Goal: Task Accomplishment & Management: Complete application form

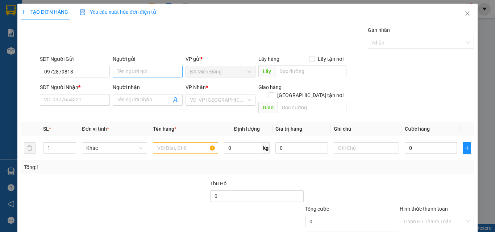
type input "0972879813"
click at [132, 72] on input "Người gửi" at bounding box center [148, 72] width 70 height 12
type input "c"
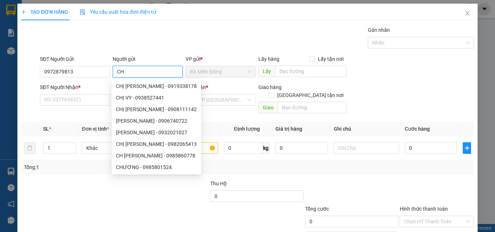
type input "C"
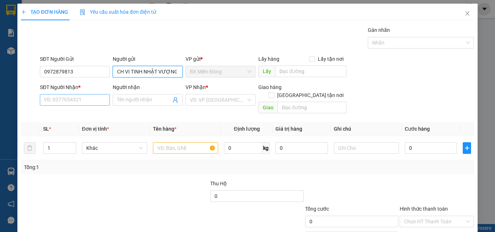
type input "CH VI TINH NHẬT VƯỢNG"
click at [79, 99] on input "SĐT Người Nhận *" at bounding box center [75, 100] width 70 height 12
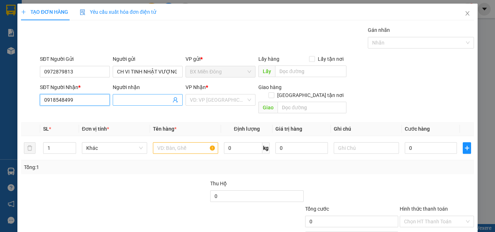
type input "0918548499"
click at [130, 104] on span at bounding box center [148, 100] width 70 height 12
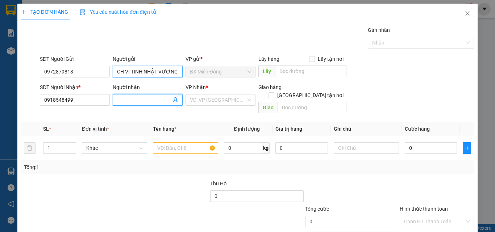
click at [141, 72] on input "CH VI TINH NHẬT VƯỢNG" at bounding box center [148, 72] width 70 height 12
type input "CH VI TÍNH NHẬT VƯỢNG"
click at [137, 101] on input "Người nhận" at bounding box center [144, 100] width 54 height 8
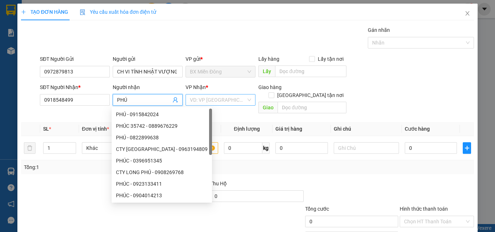
type input "PHÚ"
click at [198, 101] on input "search" at bounding box center [218, 100] width 56 height 11
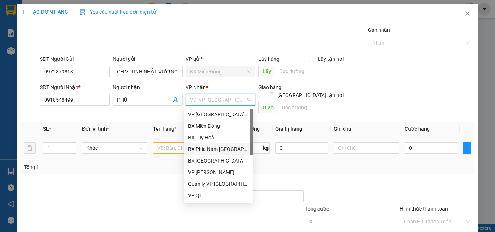
click at [216, 144] on div "BX Phía Nam [GEOGRAPHIC_DATA]" at bounding box center [218, 150] width 69 height 12
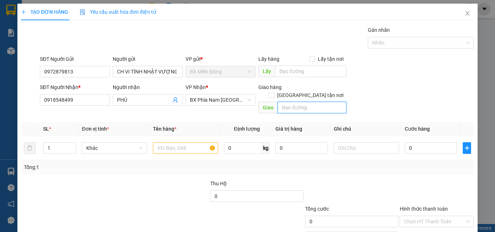
click at [301, 102] on input "text" at bounding box center [312, 108] width 69 height 12
type input "NGÃ 3 MỚI CÀ NÁ"
click at [170, 142] on input "text" at bounding box center [185, 148] width 65 height 12
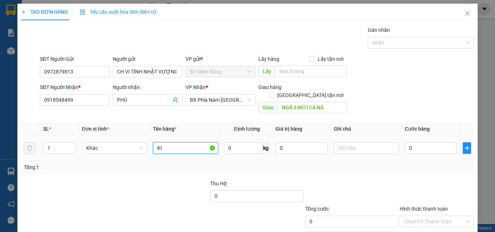
type input "K"
type input "LINH KIỆN ĐT NIÊM PHONG"
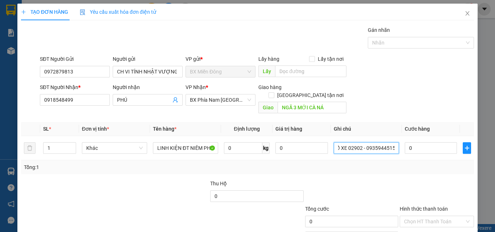
type input "SỐ XE 02902 - 0935944515"
click at [291, 142] on input "0" at bounding box center [301, 148] width 52 height 12
type input "15.000.000"
click at [308, 180] on div at bounding box center [351, 192] width 95 height 25
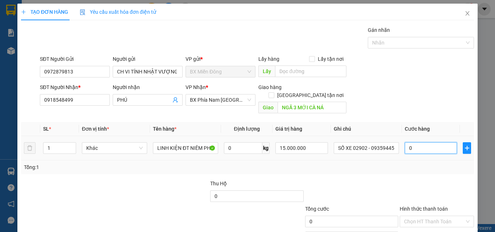
click at [425, 143] on input "0" at bounding box center [431, 148] width 52 height 12
type input "1"
type input "15"
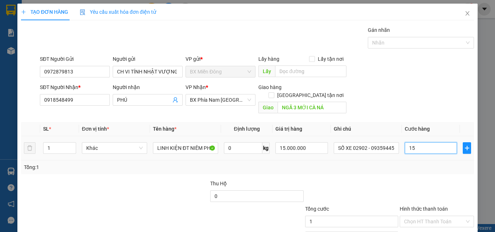
type input "15"
type input "150"
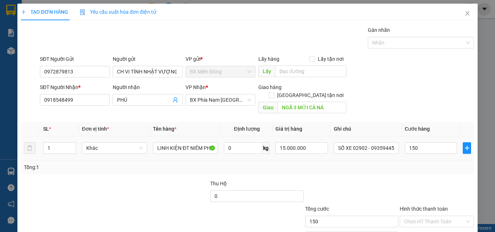
type input "150.000"
click at [410, 180] on div at bounding box center [437, 192] width 76 height 25
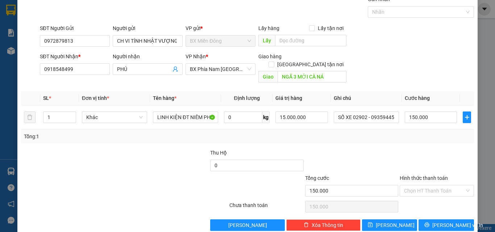
scroll to position [36, 0]
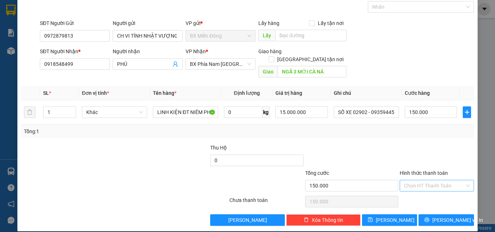
drag, startPoint x: 421, startPoint y: 173, endPoint x: 421, endPoint y: 183, distance: 10.1
click at [421, 180] on input "Hình thức thanh toán" at bounding box center [434, 185] width 61 height 11
click at [422, 194] on div "Tại văn phòng" at bounding box center [432, 192] width 65 height 8
type input "0"
click at [440, 216] on span "[PERSON_NAME] và In" at bounding box center [457, 220] width 51 height 8
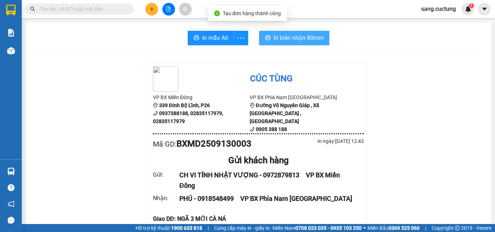
click at [288, 35] on span "In biên nhận 80mm" at bounding box center [299, 37] width 50 height 9
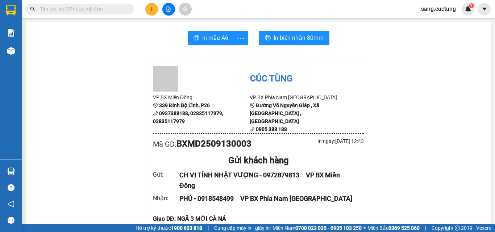
click at [157, 7] on button at bounding box center [151, 9] width 13 height 13
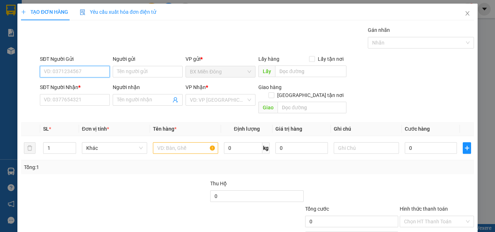
click at [63, 73] on input "SĐT Người Gửi" at bounding box center [75, 72] width 70 height 12
type input "0399001466"
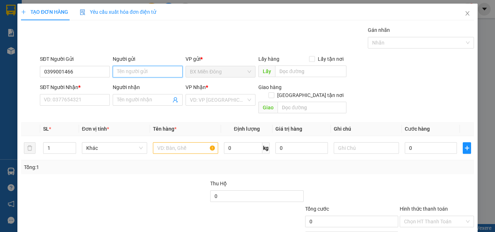
click at [123, 66] on input "Người gửi" at bounding box center [148, 72] width 70 height 12
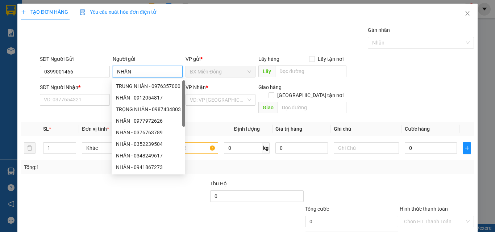
type input "NHÂN"
click at [75, 93] on div "SĐT Người Nhận *" at bounding box center [75, 88] width 70 height 11
click at [71, 107] on div "SĐT Người Nhận * VD: 0377654321" at bounding box center [75, 95] width 70 height 25
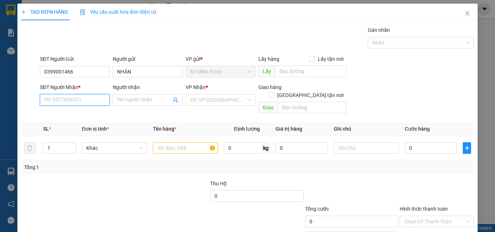
click at [73, 103] on input "SĐT Người Nhận *" at bounding box center [75, 100] width 70 height 12
type input "0901561884"
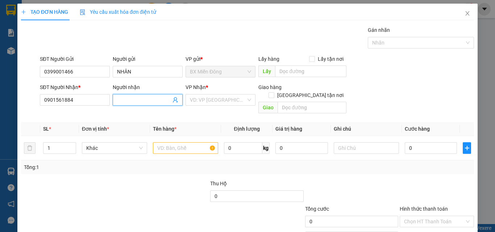
click at [134, 97] on input "Người nhận" at bounding box center [144, 100] width 54 height 8
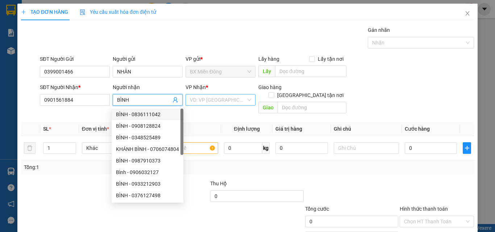
type input "BÌNH"
click at [209, 104] on input "search" at bounding box center [218, 100] width 56 height 11
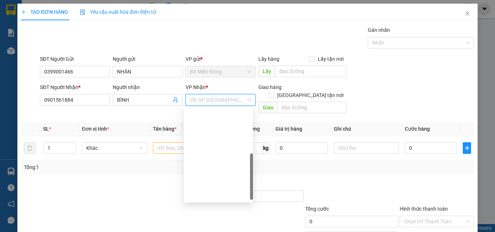
scroll to position [104, 0]
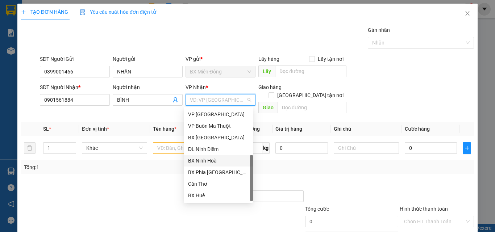
click at [205, 158] on div "BX Ninh Hoà" at bounding box center [218, 161] width 61 height 8
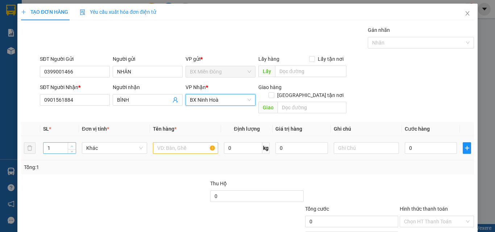
type input "2"
click at [73, 144] on span "up" at bounding box center [72, 146] width 4 height 4
click at [178, 148] on td at bounding box center [185, 148] width 71 height 24
click at [176, 143] on input "text" at bounding box center [185, 148] width 65 height 12
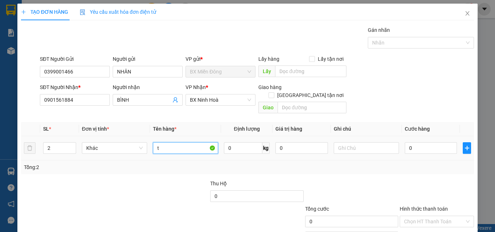
type input "t"
type input "T XỐP + BAO"
type input "SỐ XE 02745 - 0936308309"
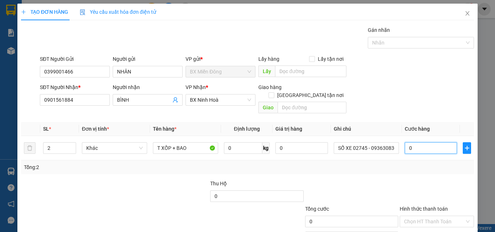
type input "1"
type input "15"
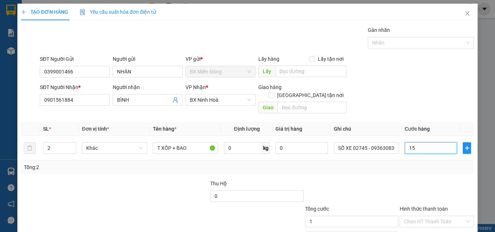
type input "15"
type input "150"
type input "150.000"
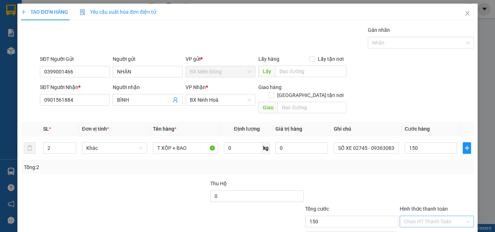
type input "150.000"
click at [452, 166] on div "Tổng: 2" at bounding box center [247, 168] width 453 height 14
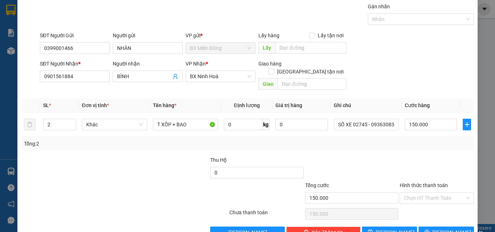
scroll to position [36, 0]
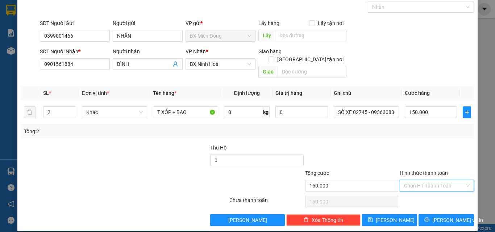
click at [415, 180] on input "Hình thức thanh toán" at bounding box center [434, 185] width 61 height 11
click at [413, 191] on div "Tại văn phòng" at bounding box center [432, 192] width 65 height 8
type input "0"
click at [440, 216] on span "[PERSON_NAME] và In" at bounding box center [457, 220] width 51 height 8
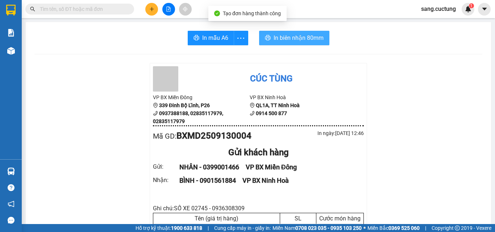
click at [294, 41] on span "In biên nhận 80mm" at bounding box center [299, 37] width 50 height 9
